Goal: Transaction & Acquisition: Purchase product/service

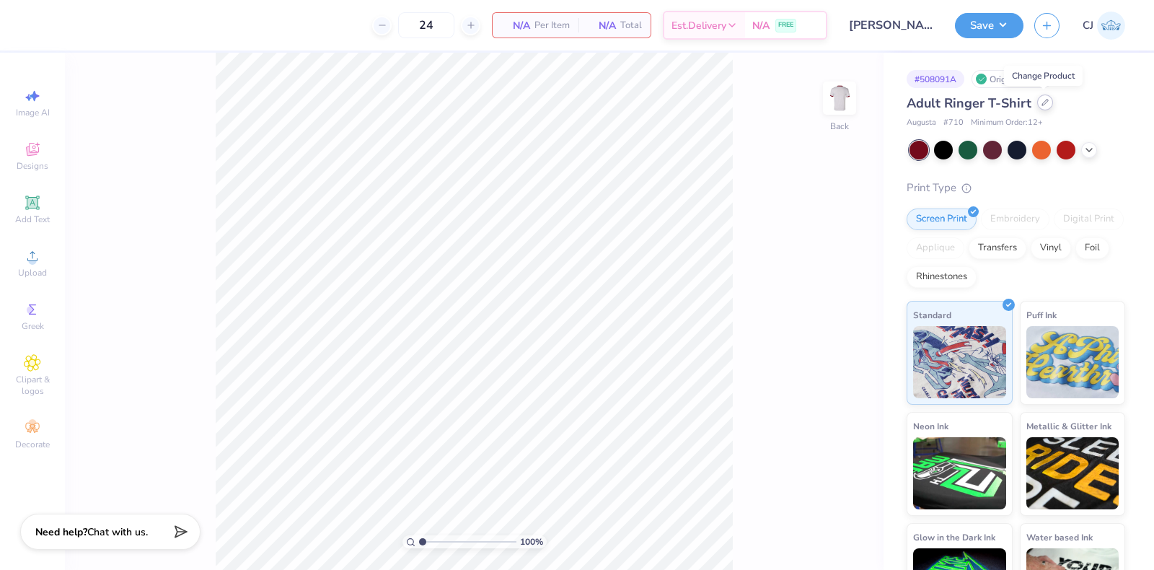
click at [1037, 100] on div at bounding box center [1045, 102] width 16 height 16
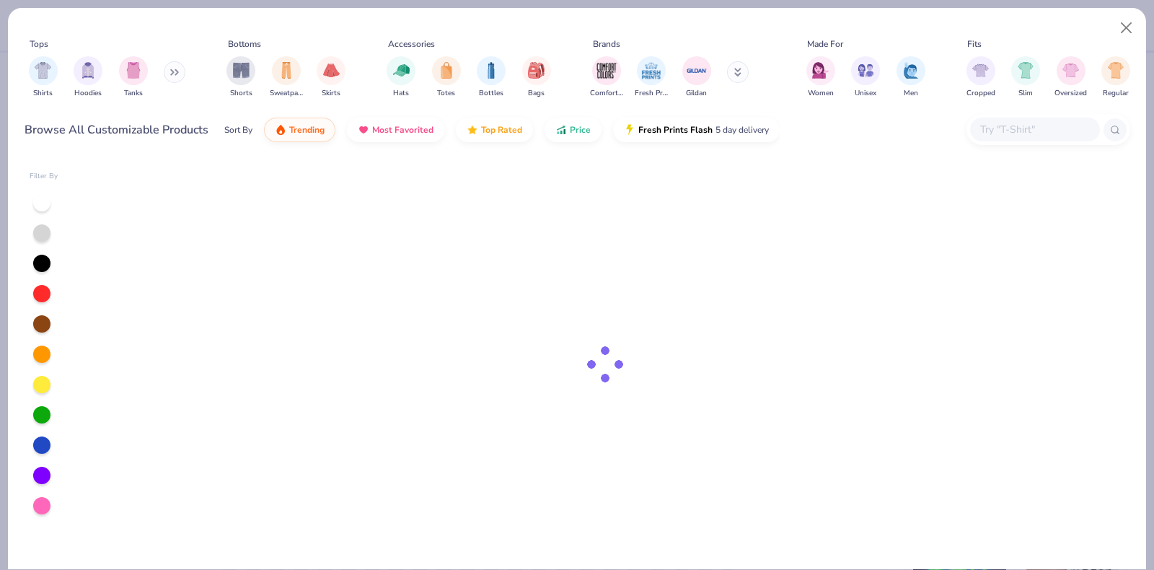
click at [994, 125] on input "text" at bounding box center [1034, 129] width 111 height 17
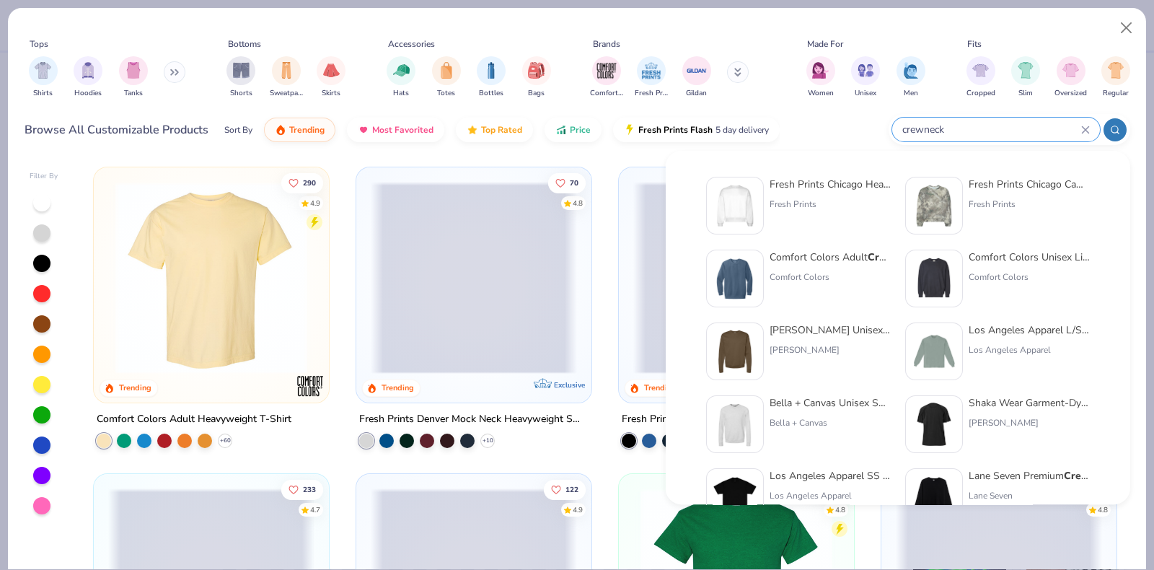
type input "crewneck"
click at [816, 182] on div "Fresh Prints Chicago Heavyweight Crewneck" at bounding box center [830, 184] width 121 height 15
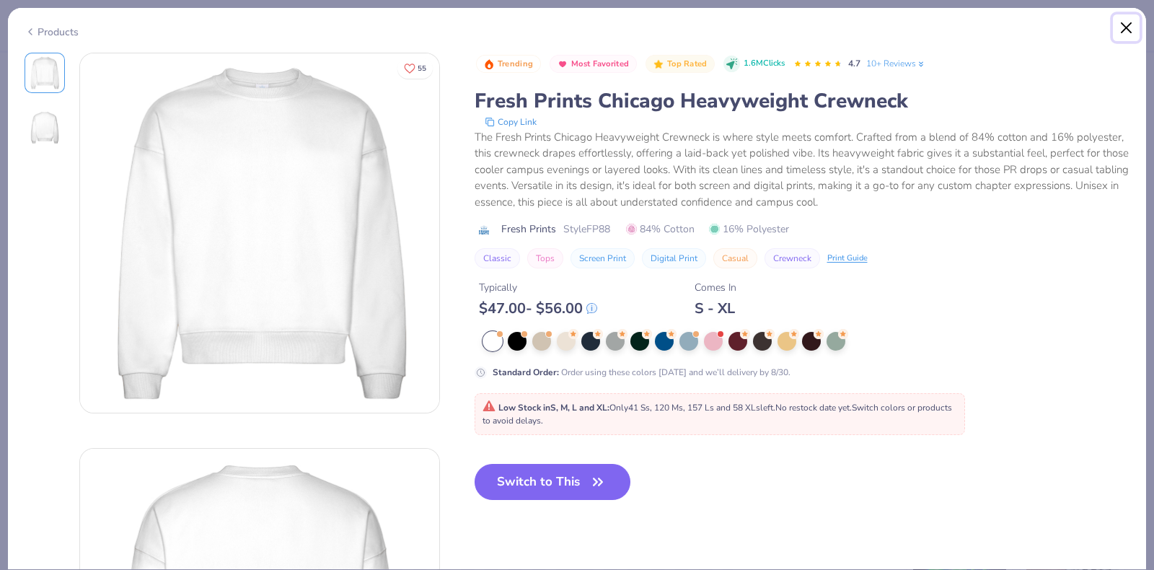
click at [1131, 32] on button "Close" at bounding box center [1126, 27] width 27 height 27
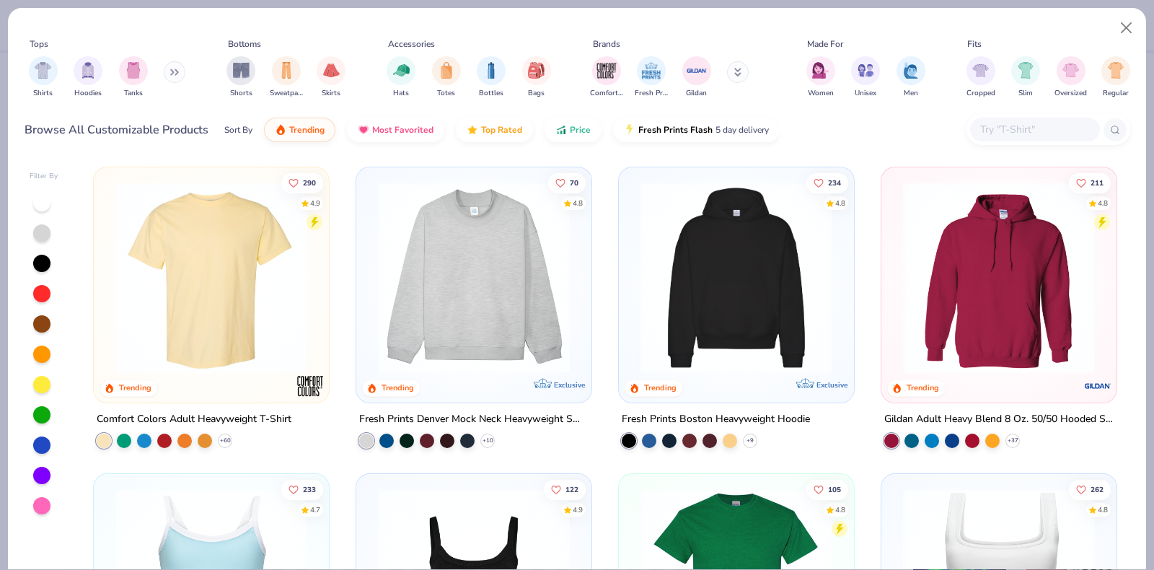
click at [1015, 119] on div at bounding box center [1035, 130] width 130 height 24
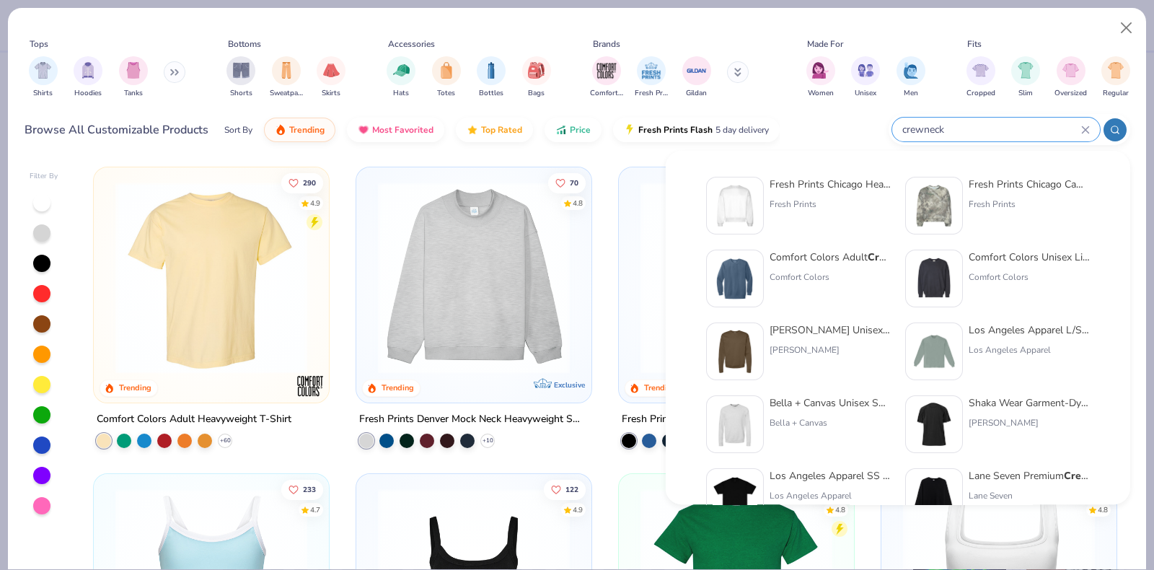
type input "crewneck"
drag, startPoint x: 1006, startPoint y: 259, endPoint x: 953, endPoint y: 124, distance: 145.0
click at [953, 124] on input "crewneck" at bounding box center [991, 129] width 180 height 17
drag, startPoint x: 812, startPoint y: 182, endPoint x: 790, endPoint y: 179, distance: 22.5
click at [790, 179] on div "Fresh Prints Chicago Heavyweight Crewneck" at bounding box center [830, 184] width 121 height 15
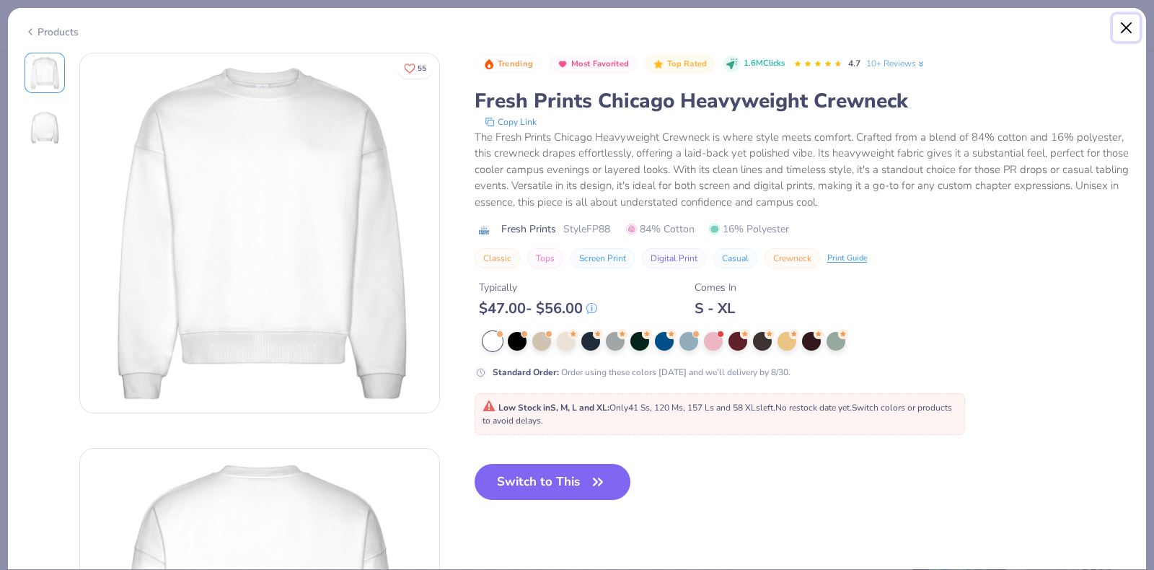
click at [1130, 28] on button "Close" at bounding box center [1126, 27] width 27 height 27
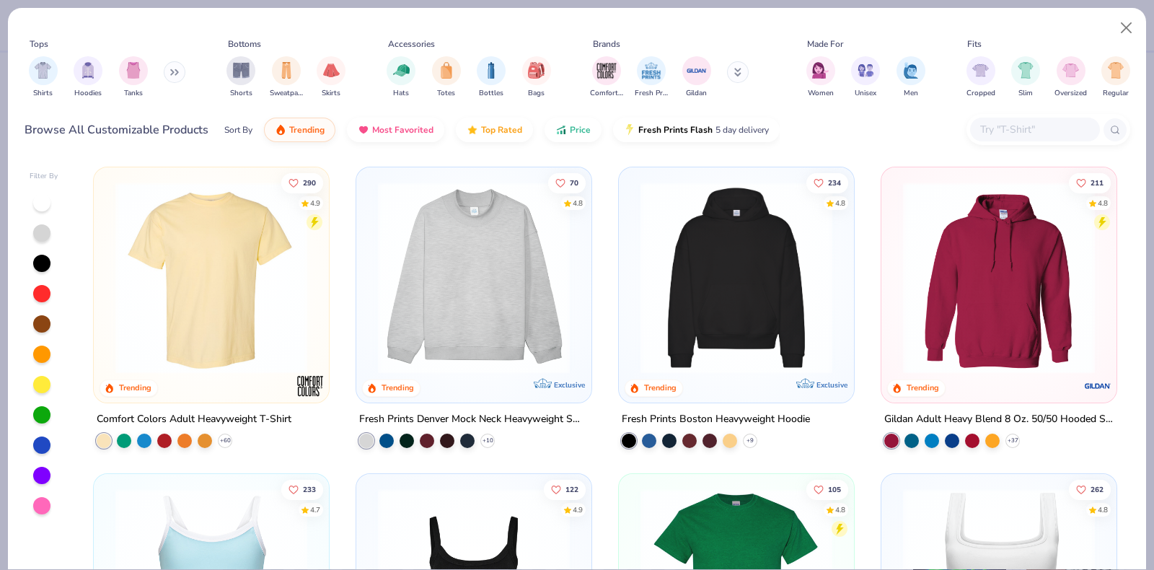
click at [1043, 128] on input "text" at bounding box center [1034, 129] width 111 height 17
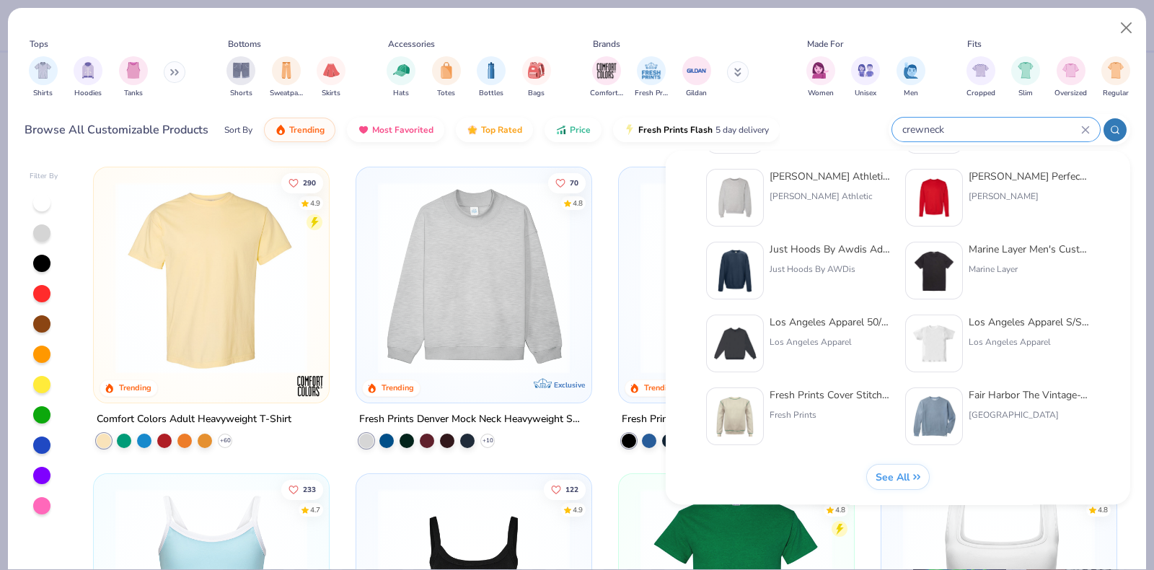
scroll to position [591, 0]
type input "crewneck"
click at [909, 472] on span "See All" at bounding box center [892, 476] width 34 height 14
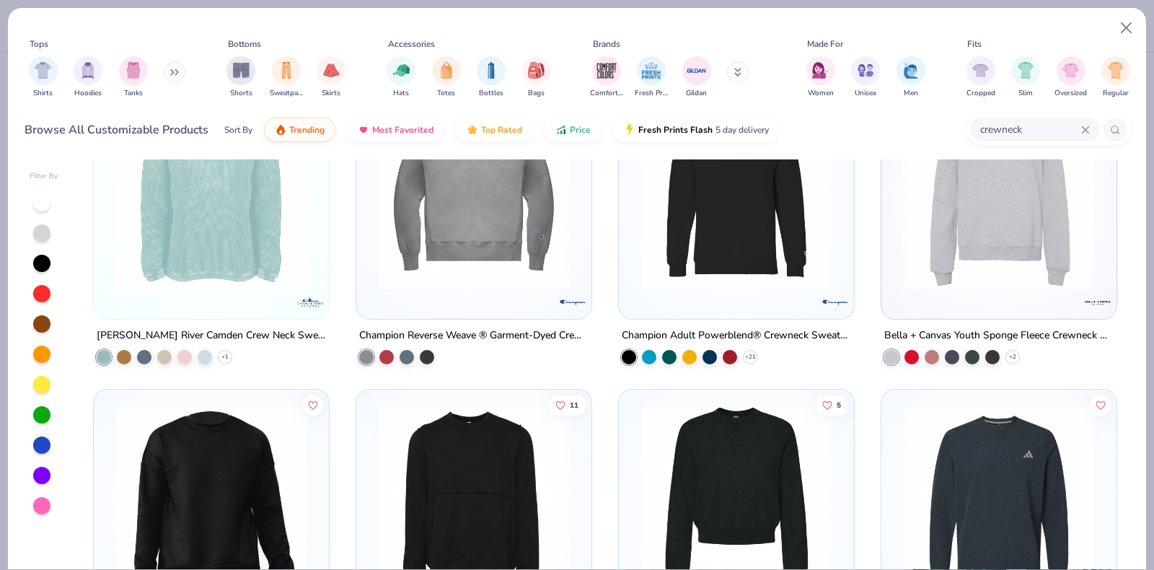
scroll to position [1893, 0]
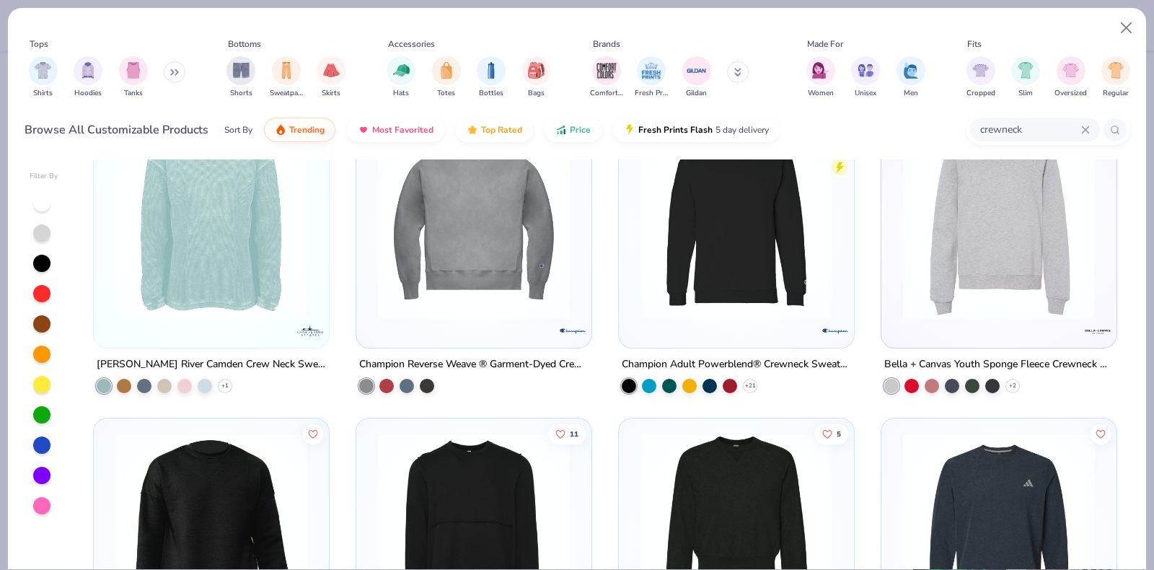
click at [1085, 125] on icon at bounding box center [1085, 129] width 9 height 9
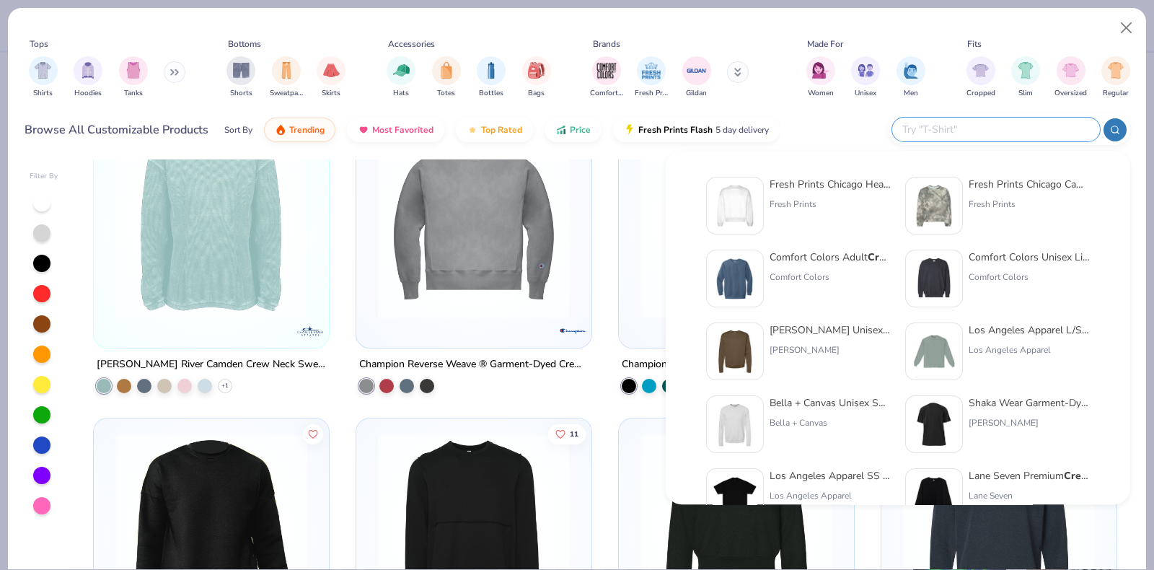
click at [1031, 128] on input "text" at bounding box center [995, 129] width 189 height 17
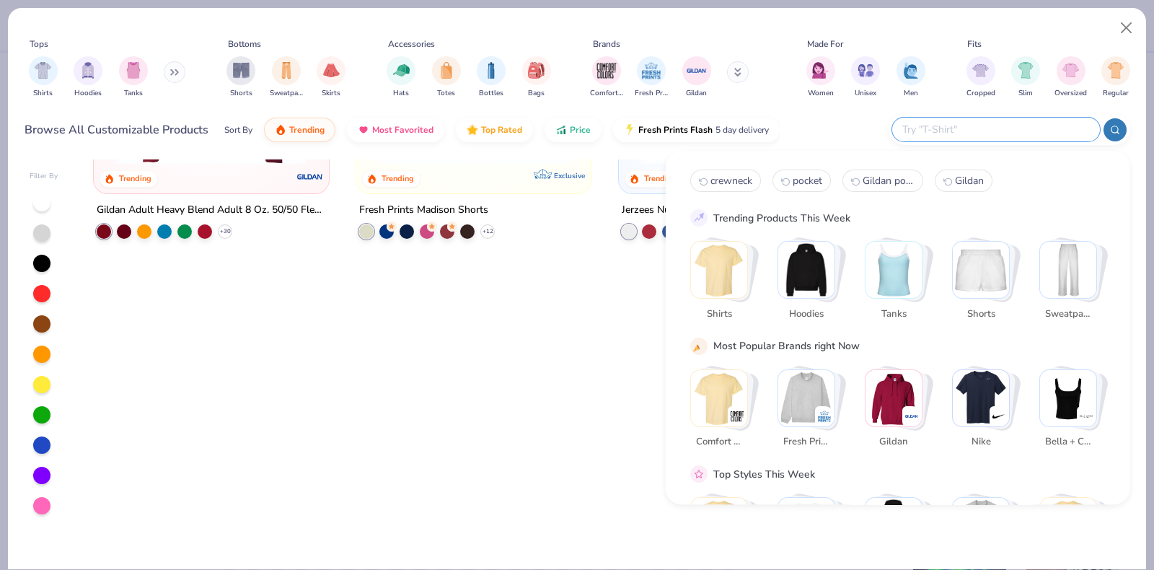
scroll to position [1434, 0]
type input "Fp 18"
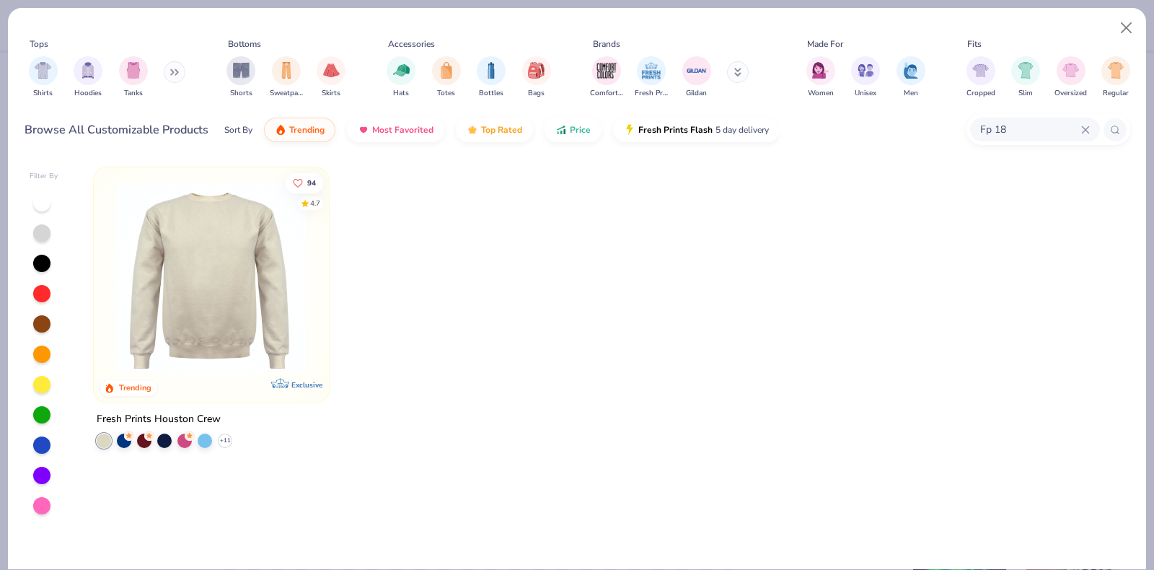
click at [238, 335] on img at bounding box center [211, 278] width 206 height 192
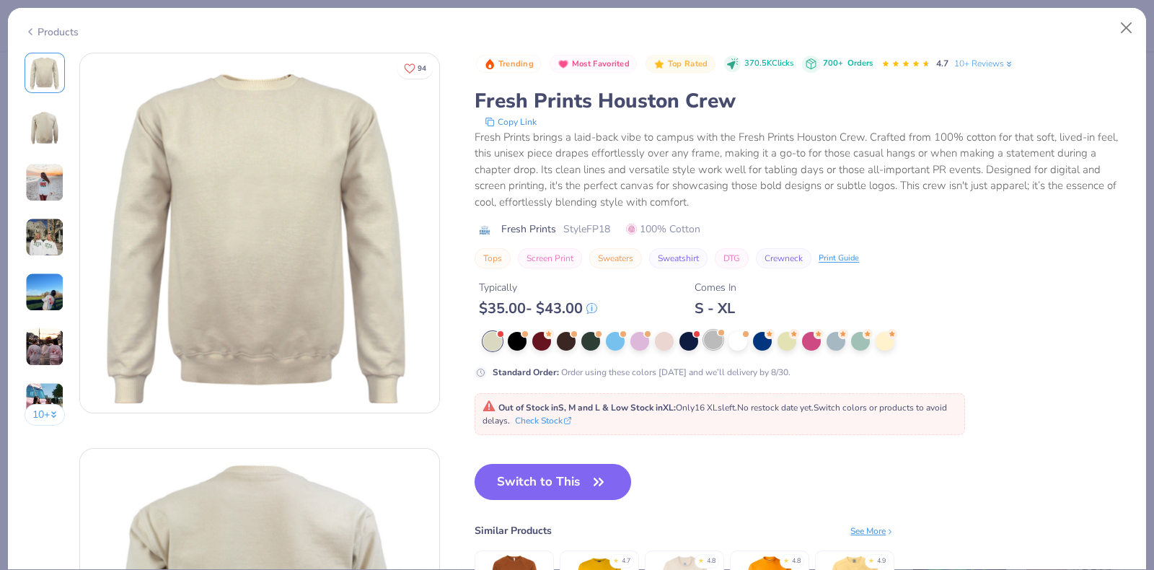
click at [713, 335] on div at bounding box center [713, 339] width 19 height 19
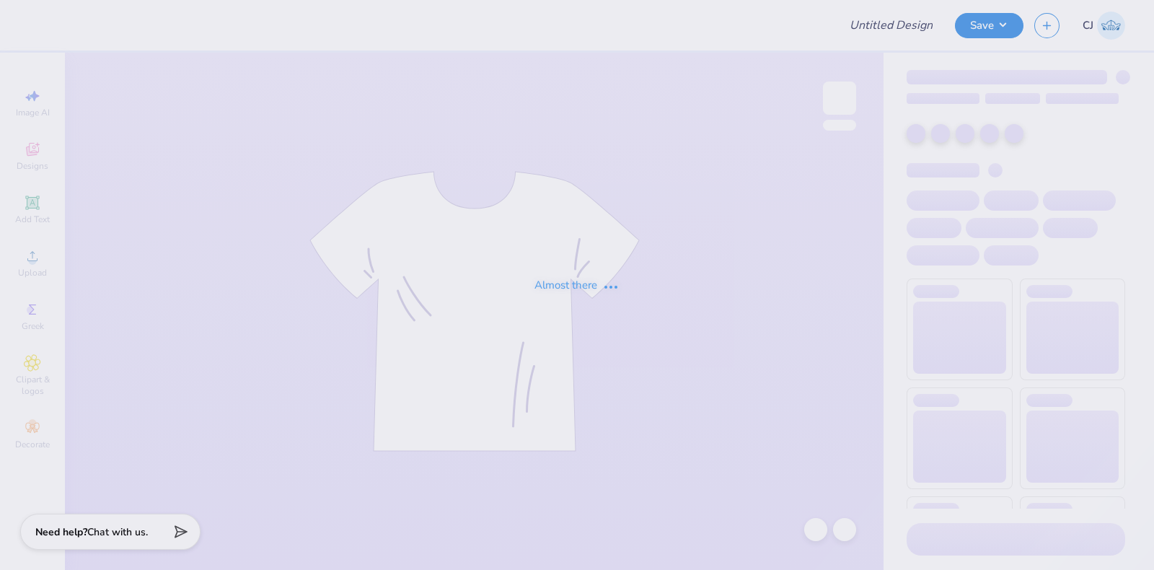
type input "[PERSON_NAME] : [GEOGRAPHIC_DATA]"
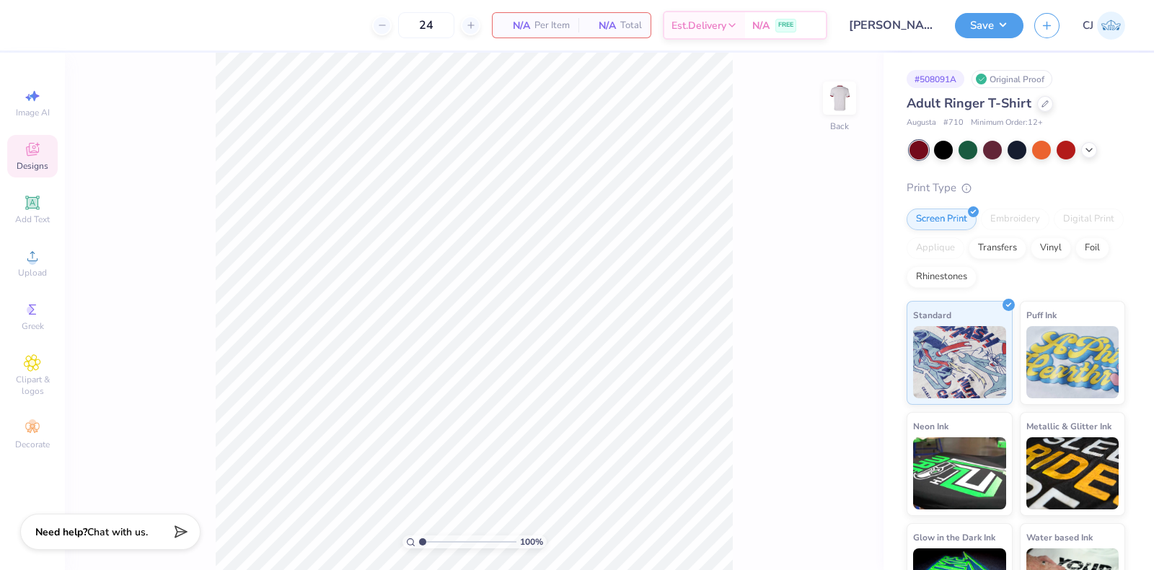
click at [30, 149] on icon at bounding box center [32, 149] width 17 height 17
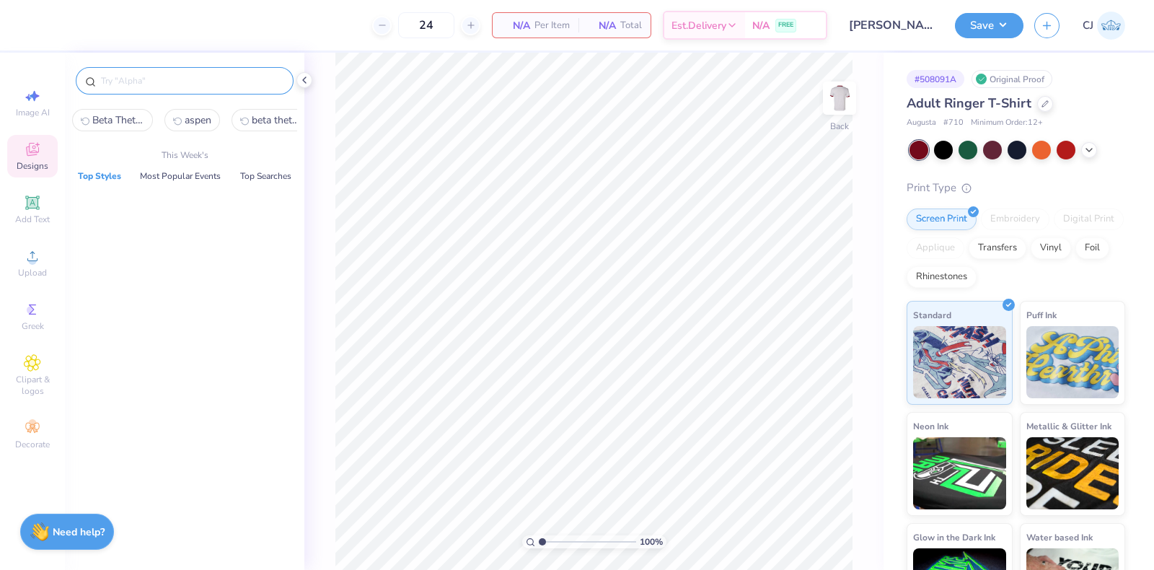
click at [176, 87] on input "text" at bounding box center [192, 81] width 185 height 14
paste input "Zeta Tau Alpha Cute Teddy Bear"
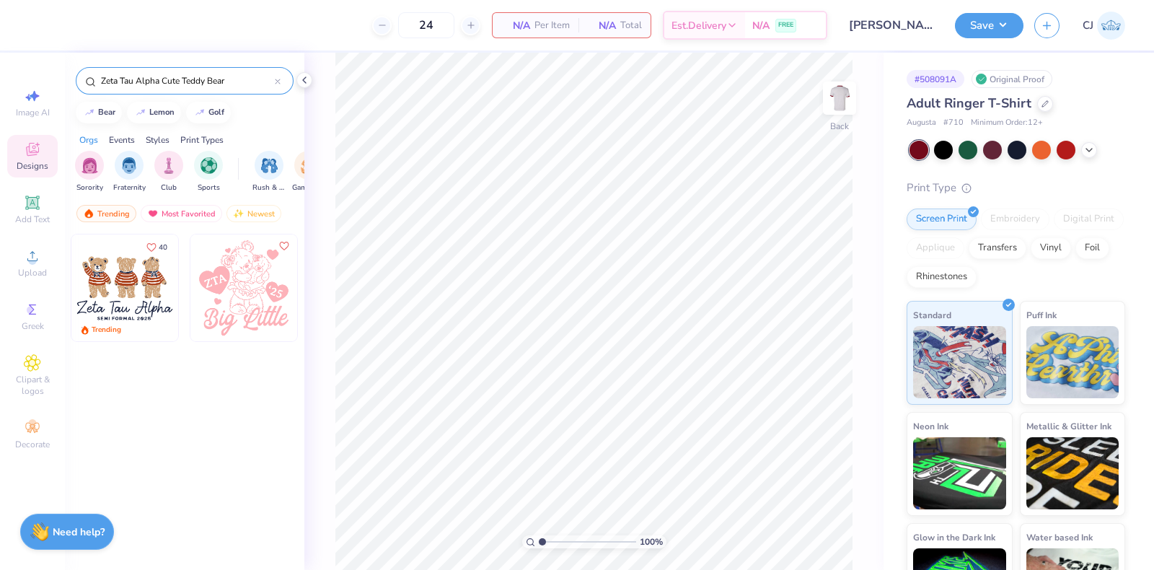
type input "Zeta Tau Alpha Cute Teddy Bear"
